Goal: Check status: Check status

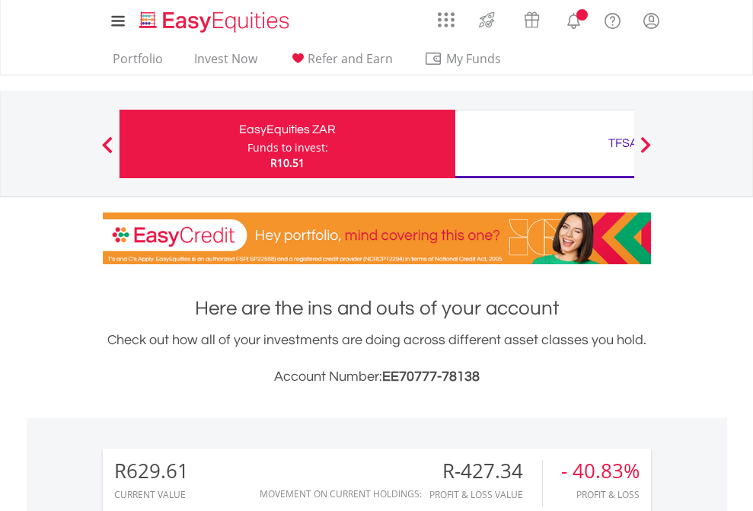
scroll to position [146, 239]
click at [247, 144] on div "Funds to invest:" at bounding box center [287, 147] width 81 height 15
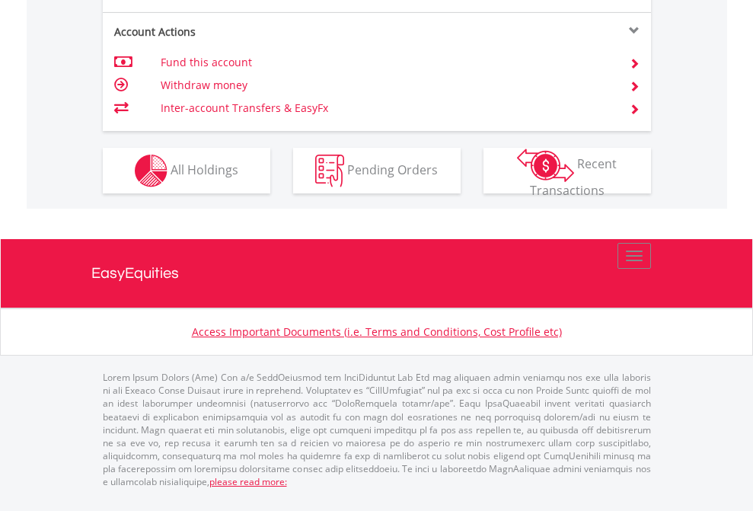
scroll to position [1459, 0]
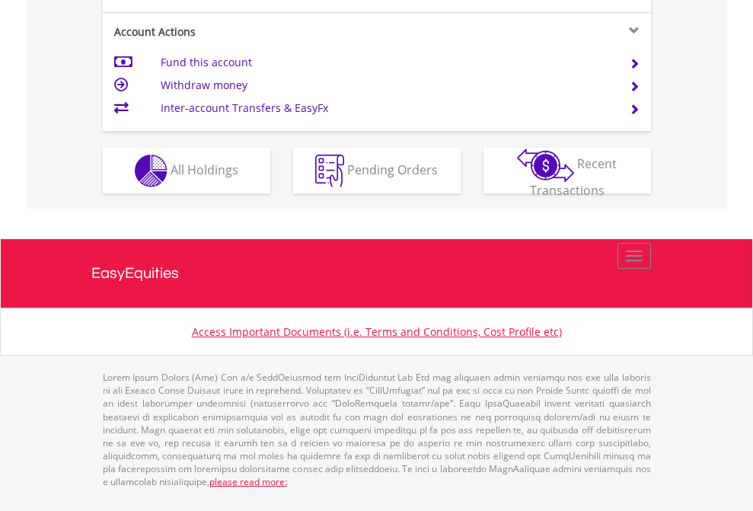
scroll to position [1459, 0]
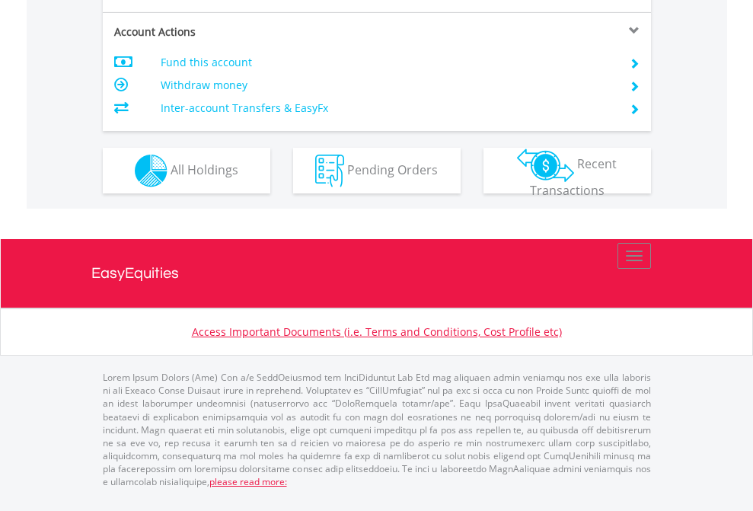
scroll to position [1459, 0]
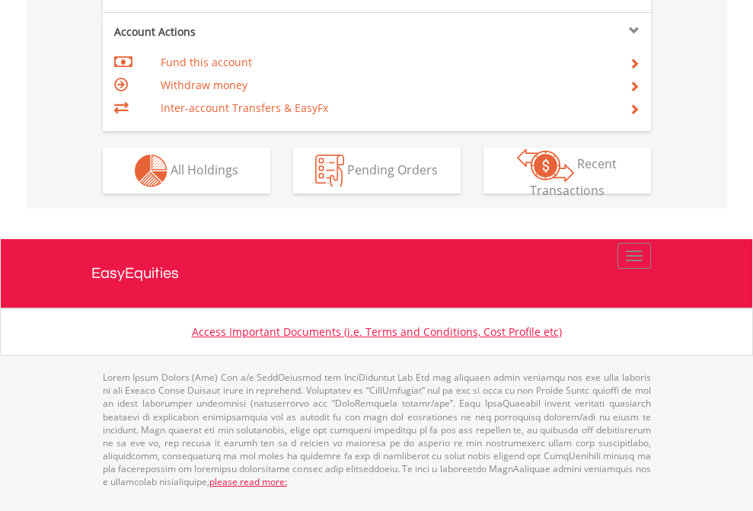
scroll to position [1459, 0]
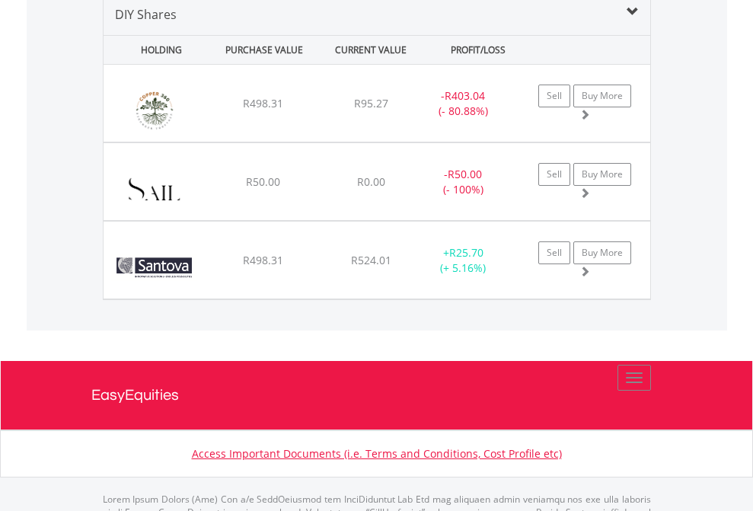
scroll to position [1471, 0]
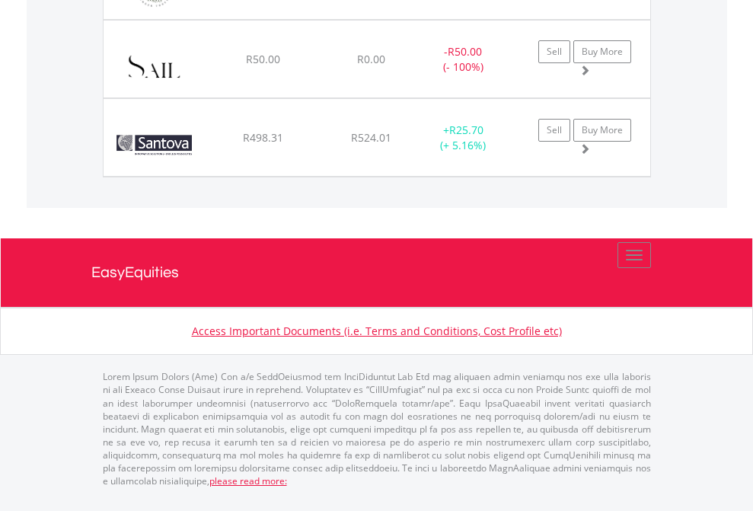
scroll to position [110, 0]
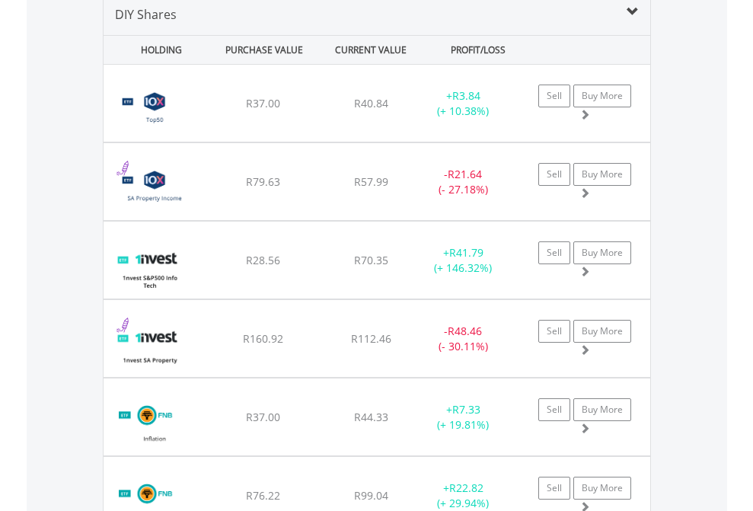
scroll to position [1471, 0]
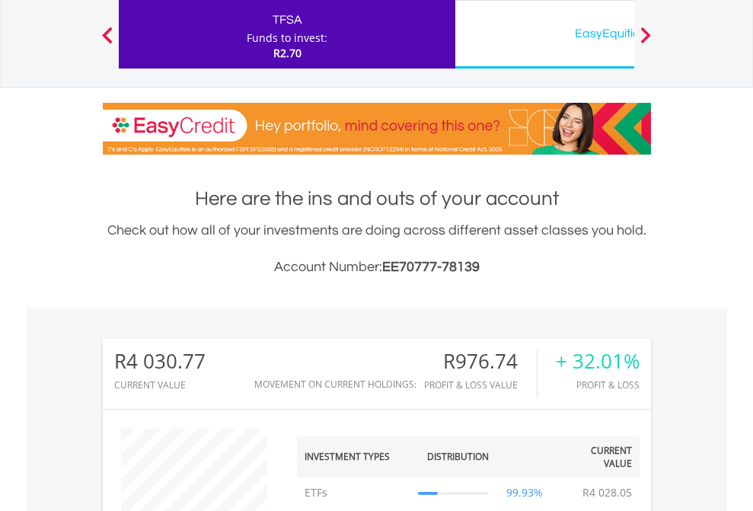
scroll to position [146, 239]
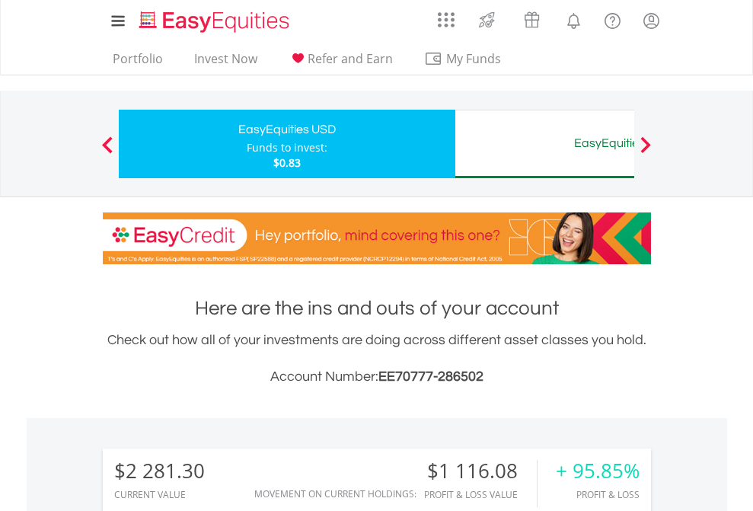
scroll to position [146, 239]
click at [544, 144] on div "EasyEquities AUD" at bounding box center [622, 142] width 317 height 21
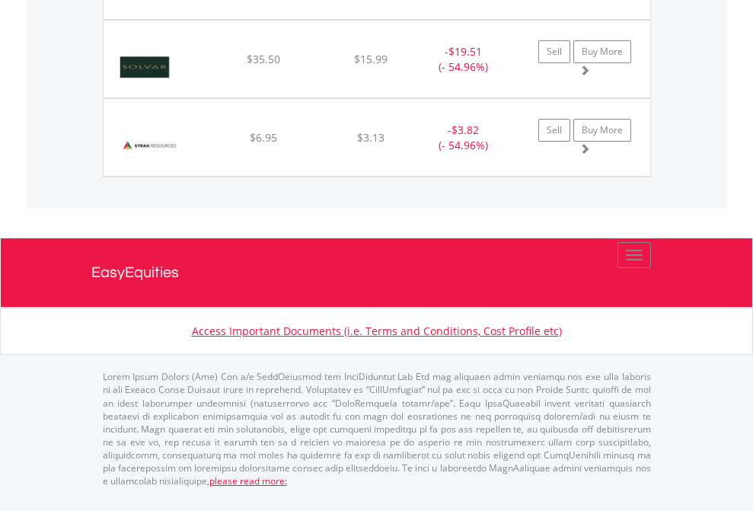
scroll to position [146, 239]
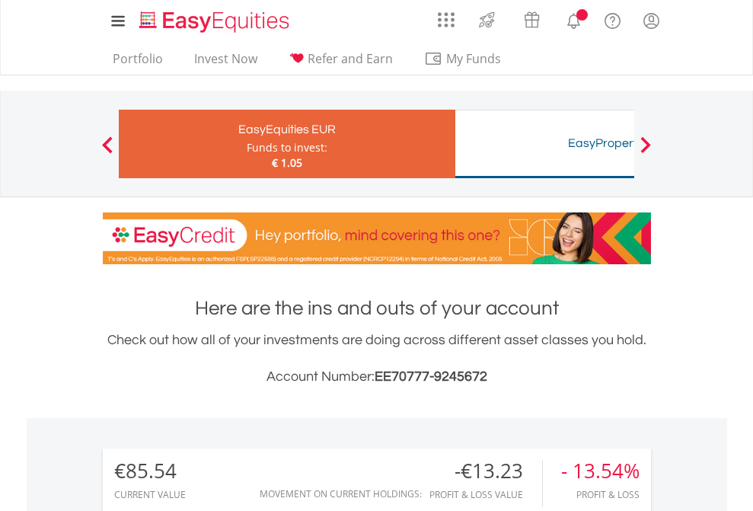
scroll to position [146, 239]
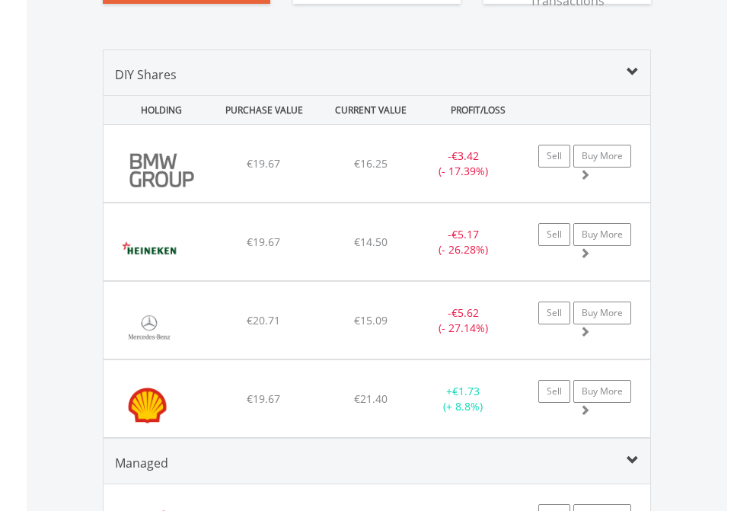
scroll to position [1723, 0]
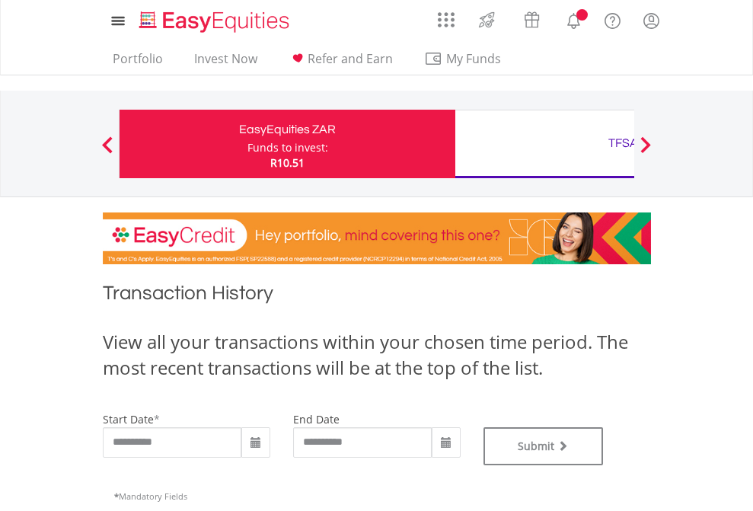
type input "**********"
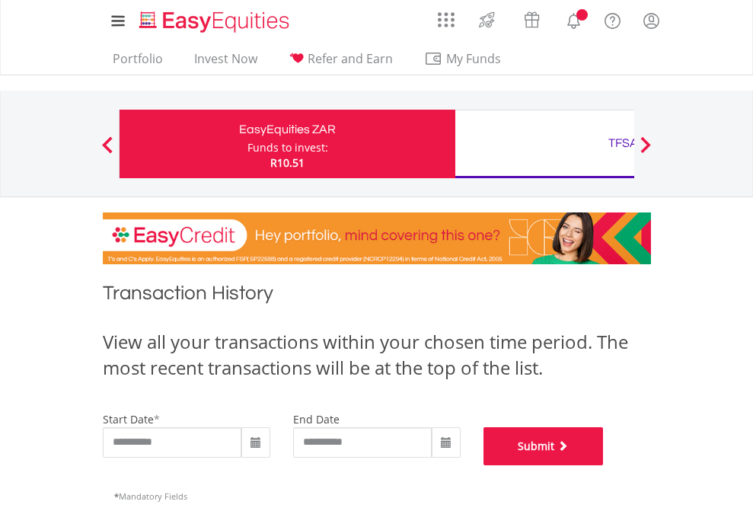
click at [604, 465] on button "Submit" at bounding box center [543, 446] width 120 height 38
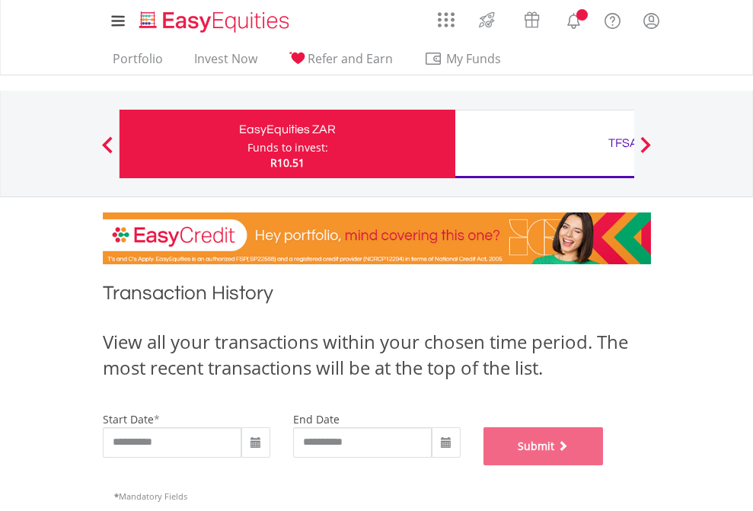
scroll to position [617, 0]
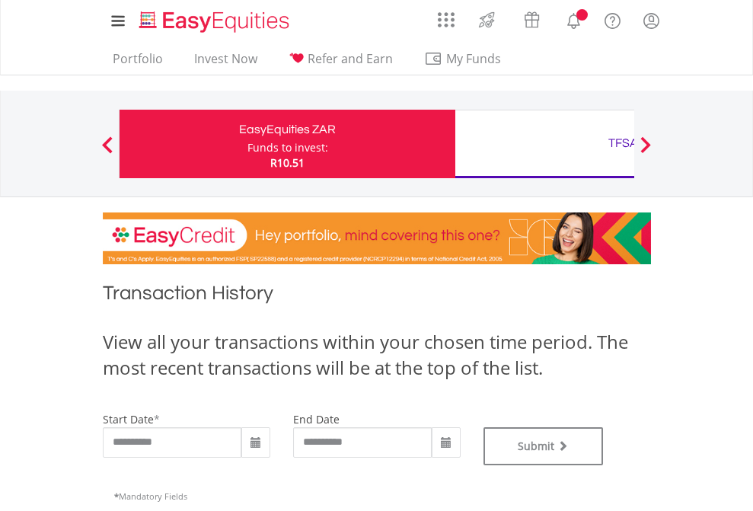
click at [544, 144] on div "TFSA" at bounding box center [622, 142] width 317 height 21
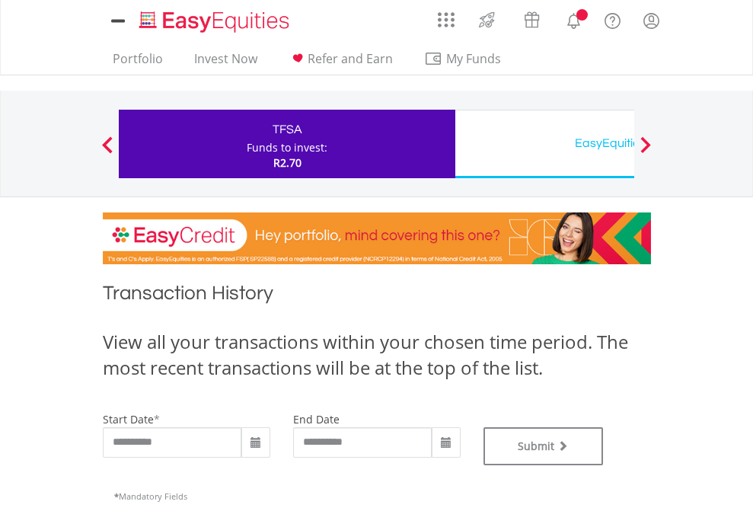
type input "**********"
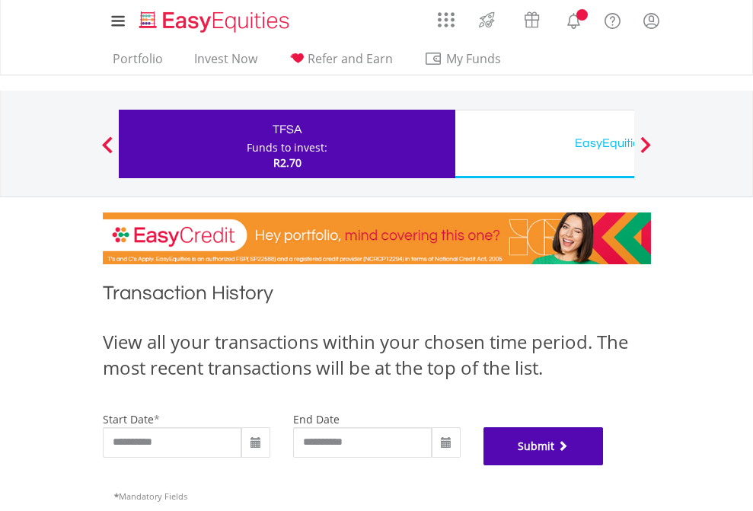
click at [604, 465] on button "Submit" at bounding box center [543, 446] width 120 height 38
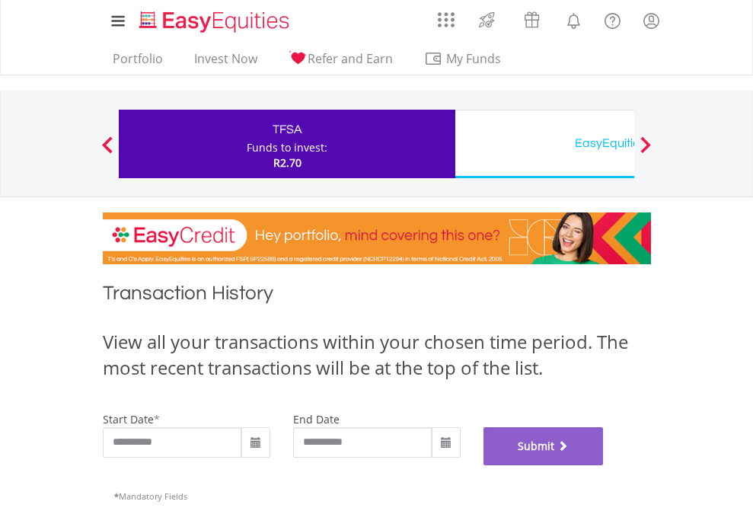
scroll to position [617, 0]
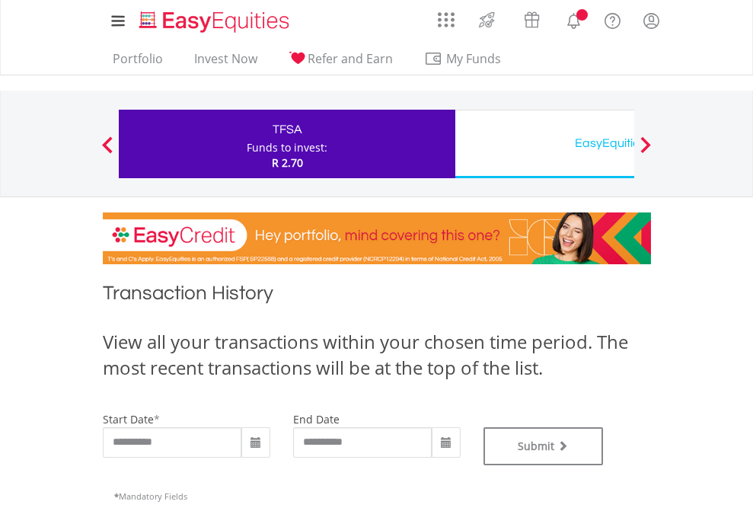
click at [544, 144] on div "EasyEquities USD" at bounding box center [622, 142] width 317 height 21
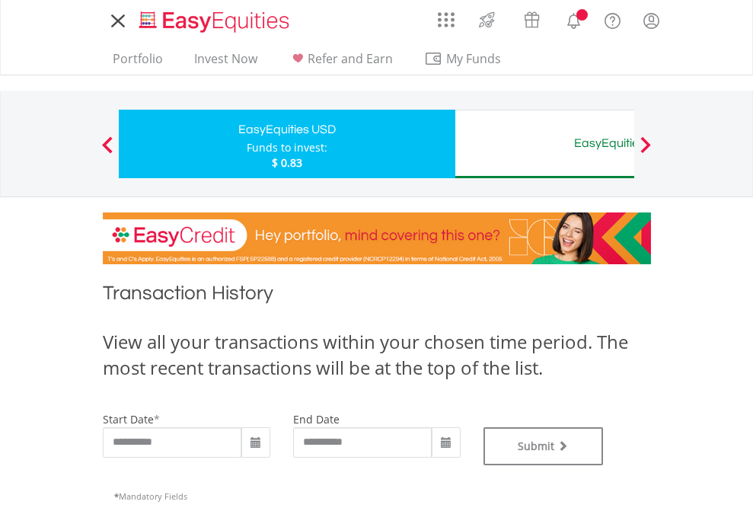
type input "**********"
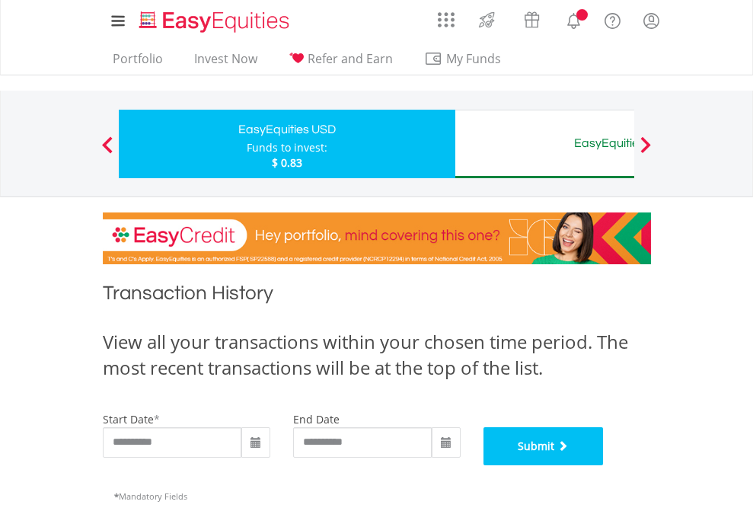
click at [604, 465] on button "Submit" at bounding box center [543, 446] width 120 height 38
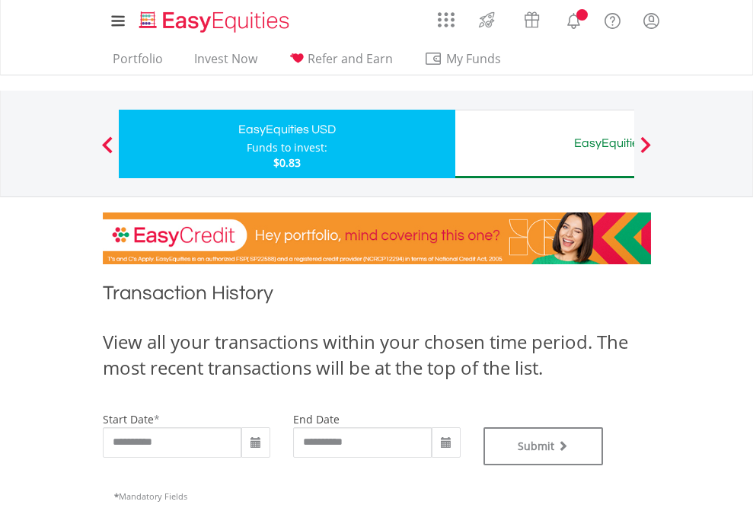
click at [544, 144] on div "EasyEquities AUD" at bounding box center [622, 142] width 317 height 21
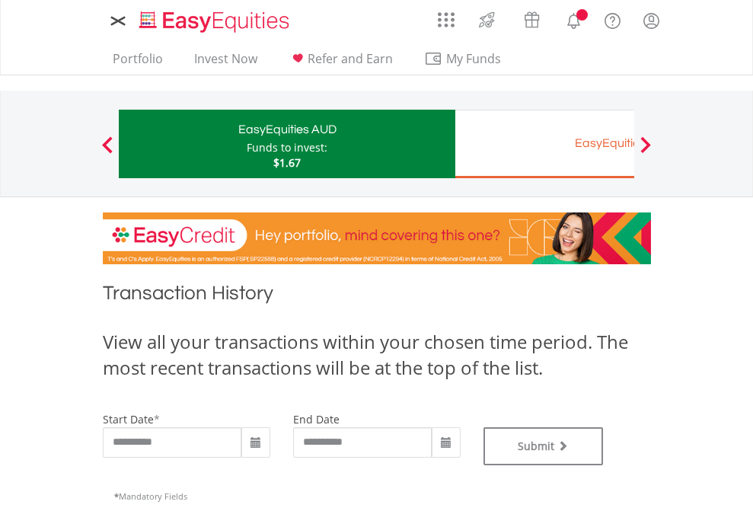
type input "**********"
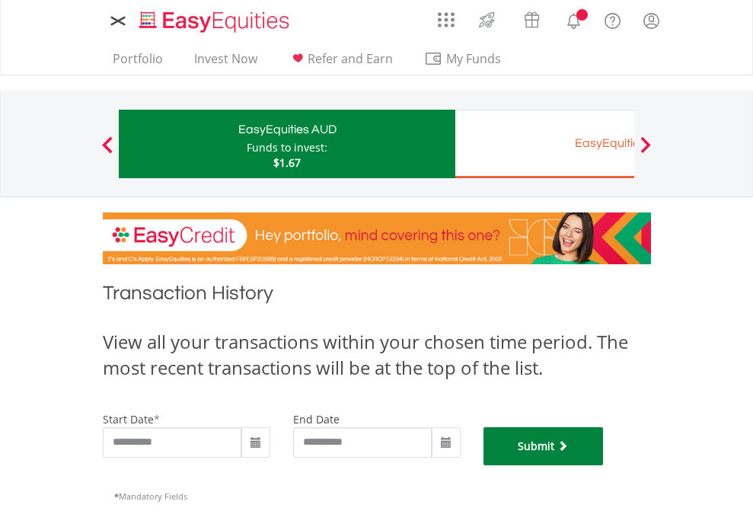
click at [604, 465] on button "Submit" at bounding box center [543, 446] width 120 height 38
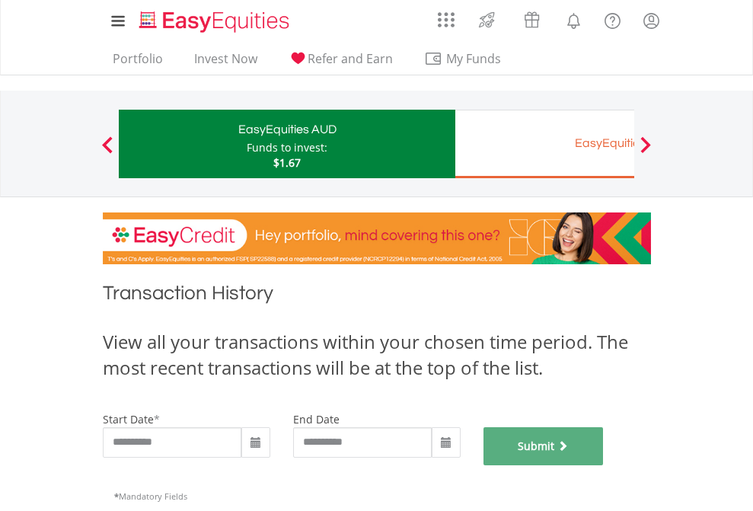
scroll to position [617, 0]
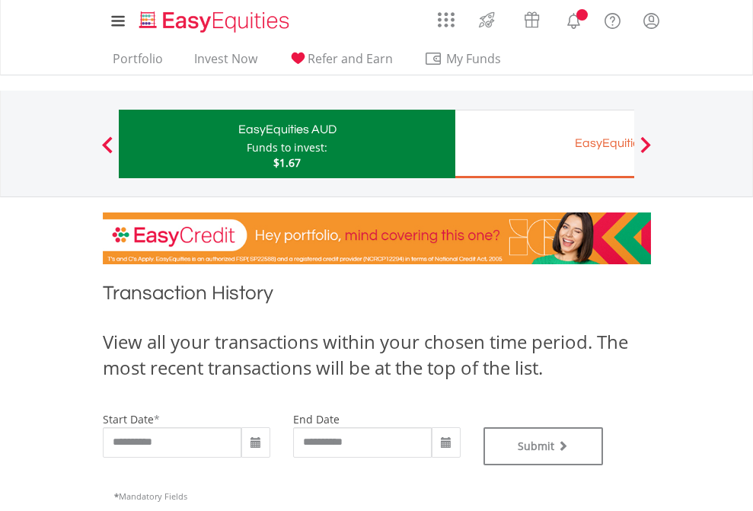
click at [544, 144] on div "EasyEquities EUR" at bounding box center [622, 142] width 317 height 21
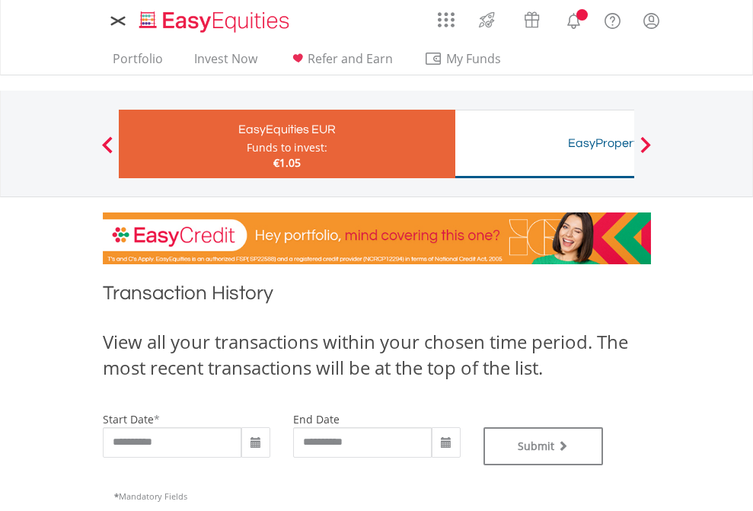
type input "**********"
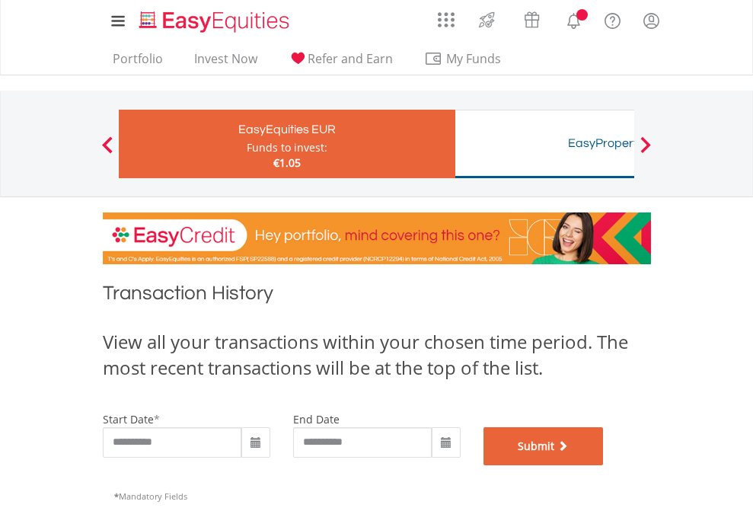
click at [604, 465] on button "Submit" at bounding box center [543, 446] width 120 height 38
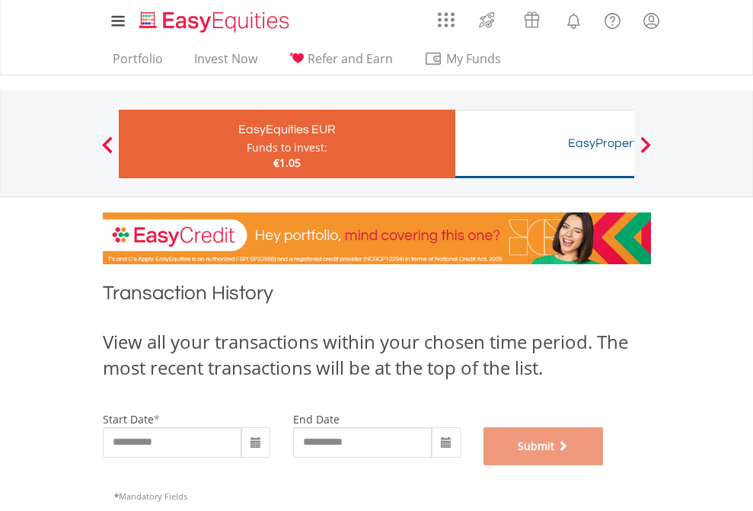
scroll to position [617, 0]
